Goal: Find specific page/section: Find specific page/section

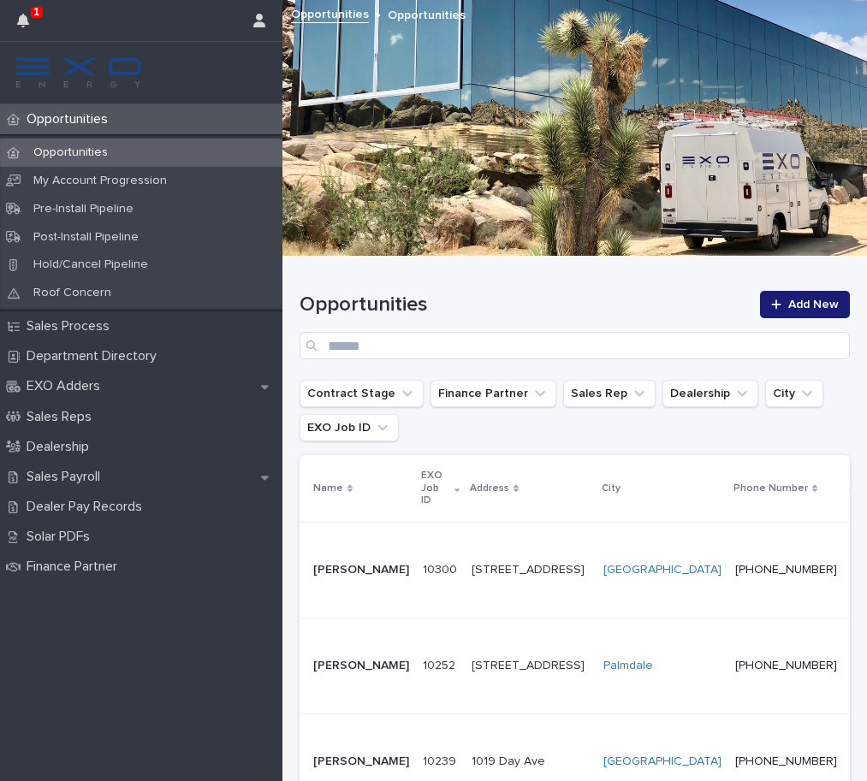
click at [471, 563] on p "[STREET_ADDRESS]" at bounding box center [530, 570] width 118 height 15
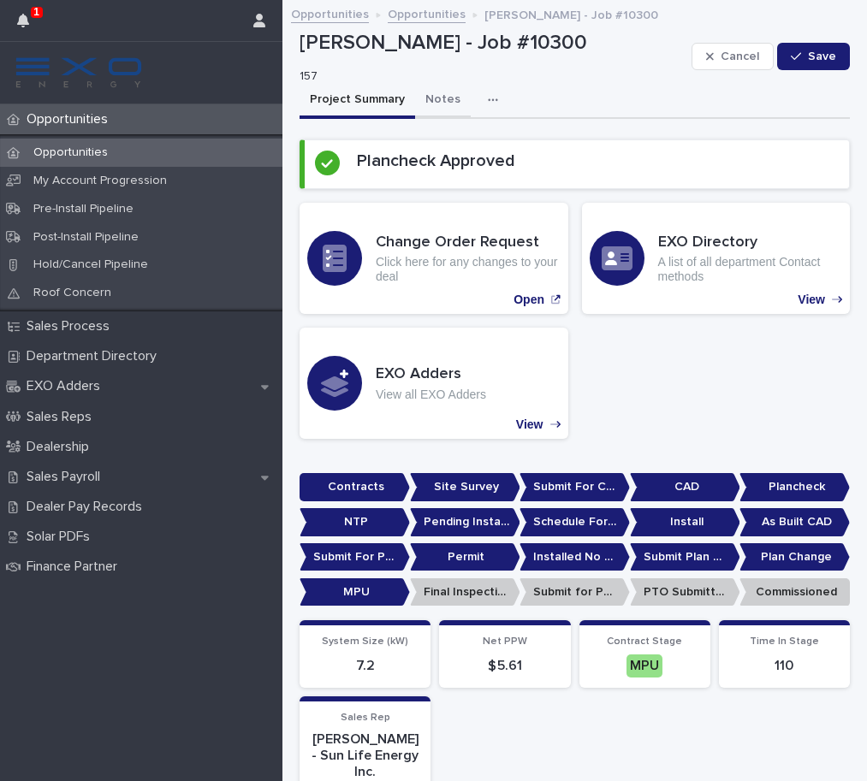
click at [437, 98] on button "Notes" at bounding box center [443, 101] width 56 height 36
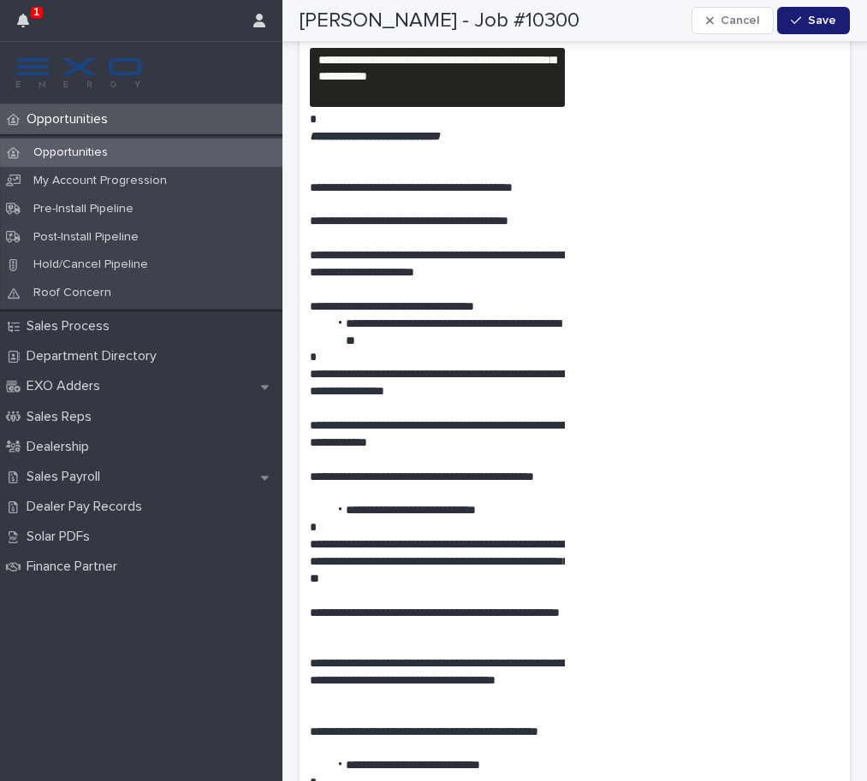
scroll to position [1746, 0]
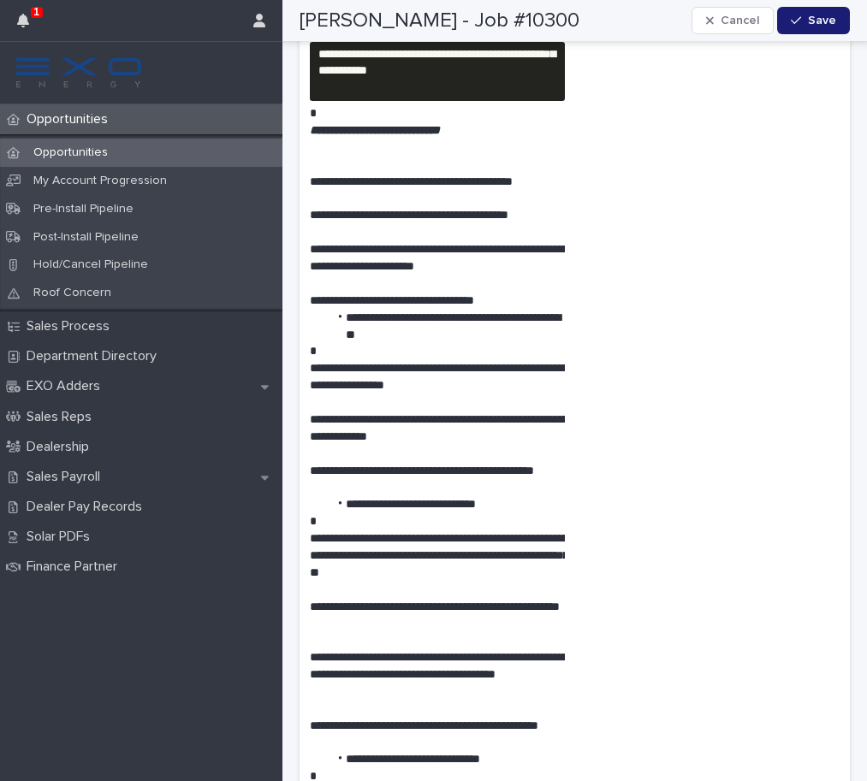
click at [50, 149] on p "Opportunities" at bounding box center [71, 152] width 102 height 15
